Goal: Information Seeking & Learning: Find specific fact

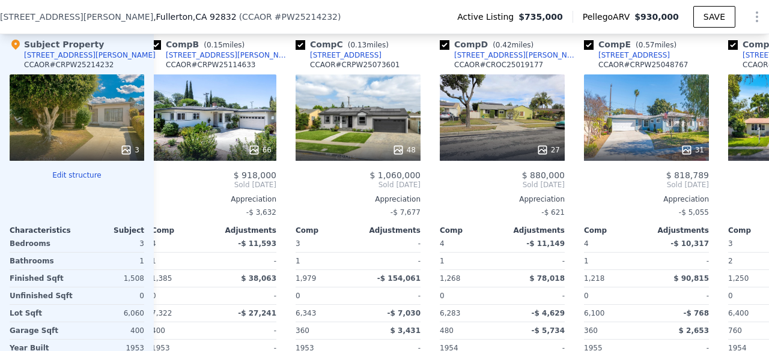
scroll to position [0, 213]
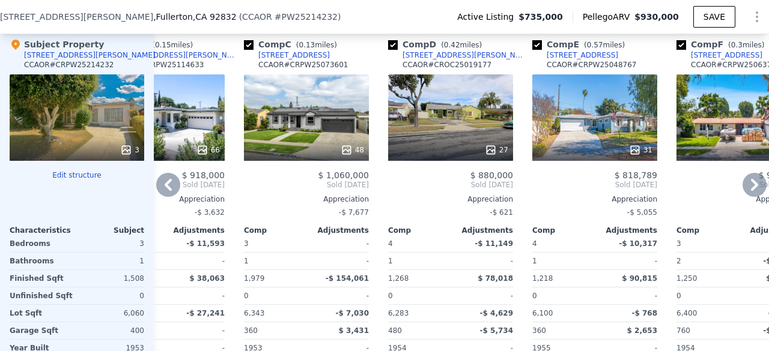
click at [294, 120] on div "48" at bounding box center [306, 117] width 125 height 86
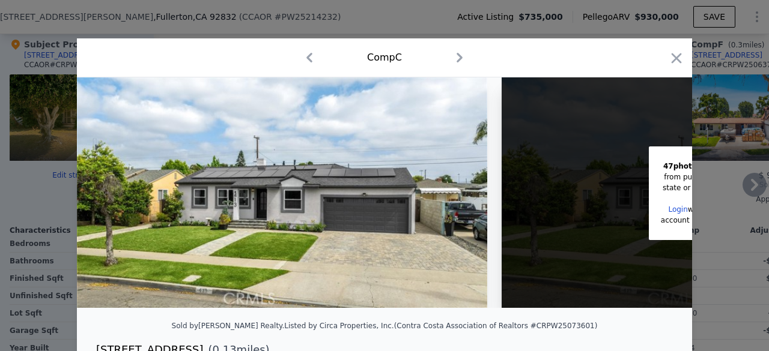
scroll to position [0, 224]
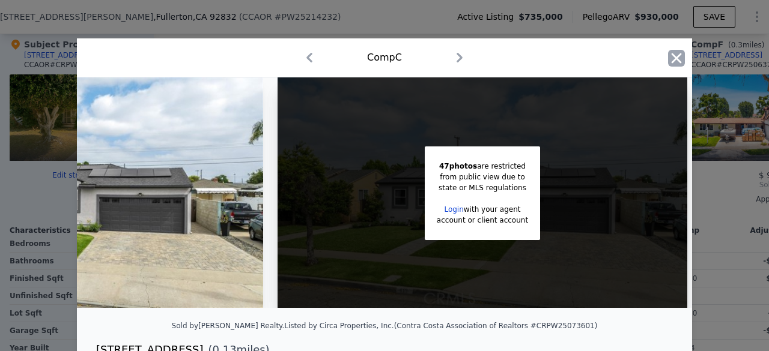
click at [673, 59] on icon "button" at bounding box center [676, 58] width 10 height 10
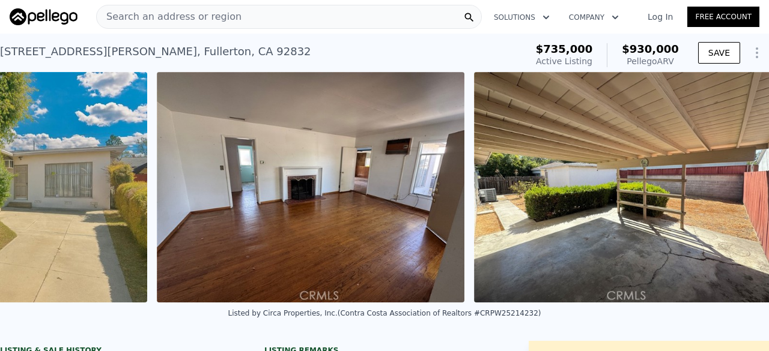
scroll to position [0, 779]
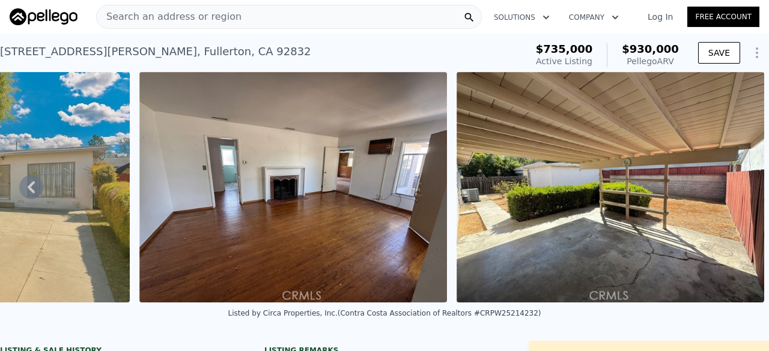
click at [214, 13] on span "Search an address or region" at bounding box center [169, 17] width 145 height 14
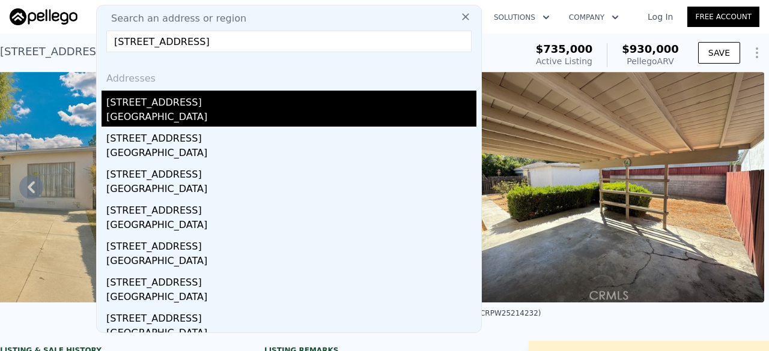
type input "[STREET_ADDRESS]"
click at [188, 118] on div "[GEOGRAPHIC_DATA]" at bounding box center [291, 118] width 370 height 17
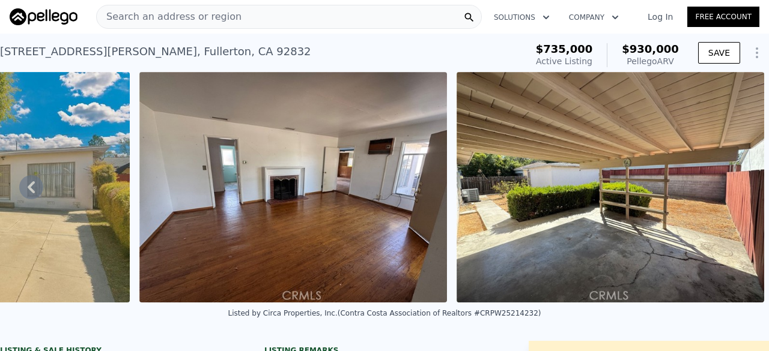
type input "2"
type input "4"
type input "2"
type input "806"
type input "1537"
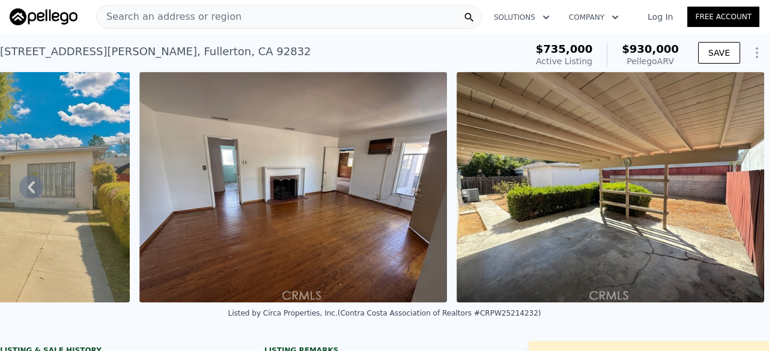
type input "4479"
type input "6518"
type input "$ 785,000"
type input "$ 180,315"
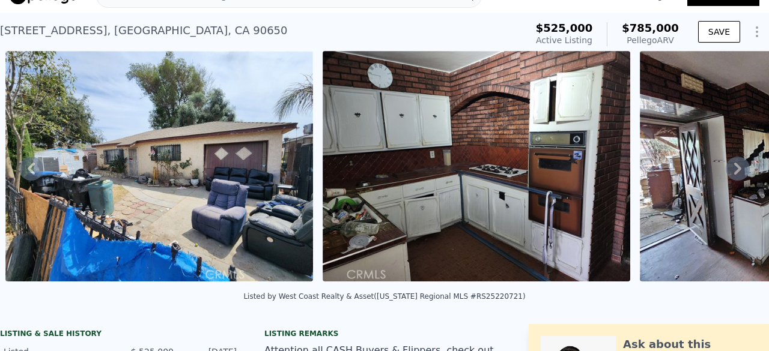
scroll to position [22, 0]
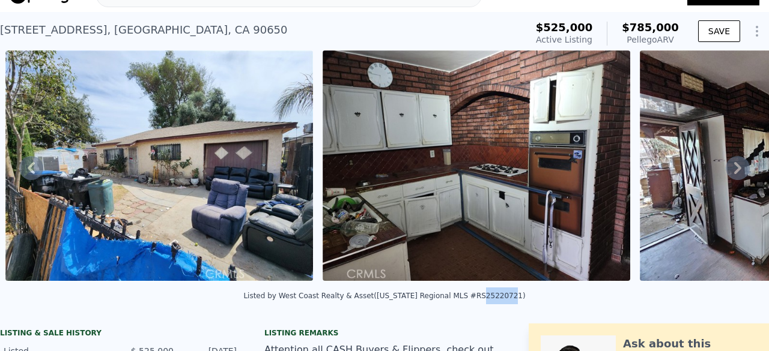
drag, startPoint x: 461, startPoint y: 304, endPoint x: 484, endPoint y: 306, distance: 23.5
click at [484, 300] on div "Listed by West Coast Realty & Asset ([US_STATE] Regional MLS #RS25220721)" at bounding box center [384, 296] width 282 height 8
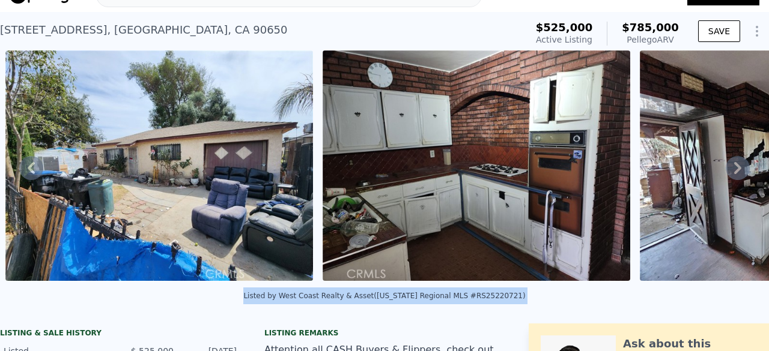
click at [484, 300] on div "Listed by West Coast Realty & Asset ([US_STATE] Regional MLS #RS25220721)" at bounding box center [384, 296] width 282 height 8
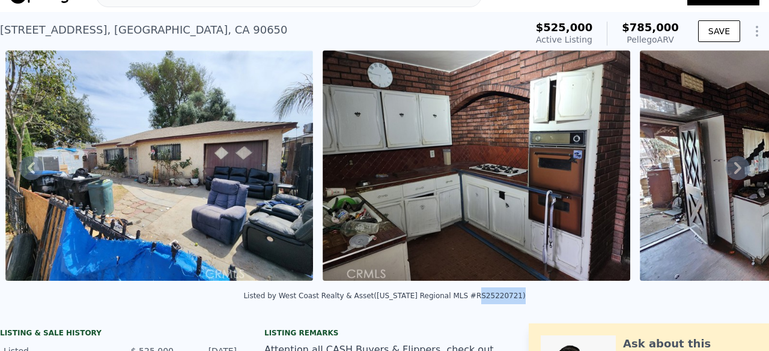
click at [484, 300] on div "Listed by West Coast Realty & Asset ([US_STATE] Regional MLS #RS25220721)" at bounding box center [384, 296] width 282 height 8
copy div "RS25220721"
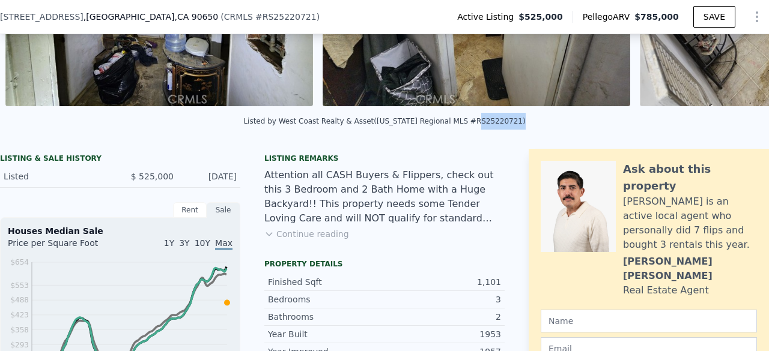
scroll to position [192, 0]
